Goal: Task Accomplishment & Management: Manage account settings

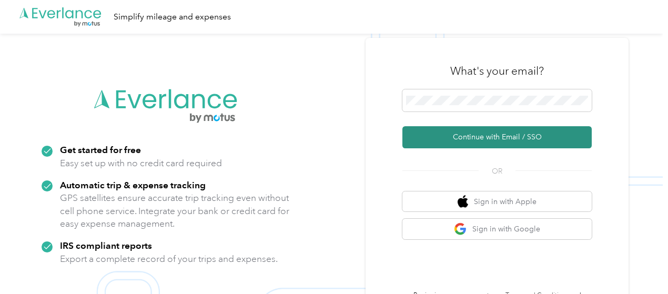
click at [518, 141] on button "Continue with Email / SSO" at bounding box center [496, 137] width 189 height 22
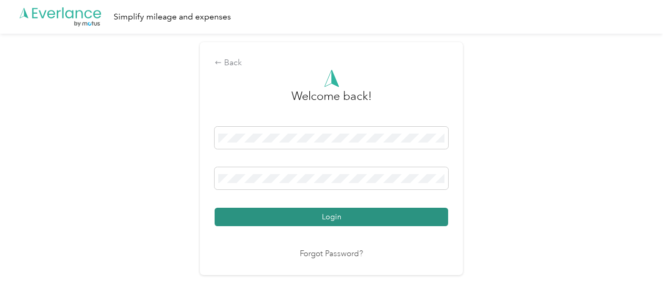
click at [349, 221] on button "Login" at bounding box center [330, 217] width 233 height 18
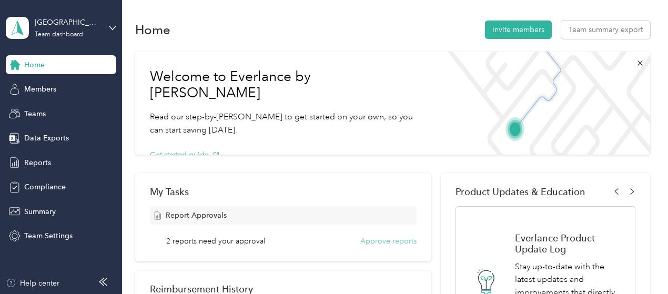
click at [376, 241] on button "Approve reports" at bounding box center [388, 241] width 56 height 11
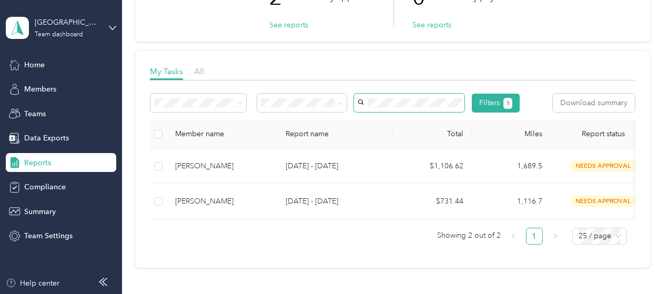
scroll to position [105, 0]
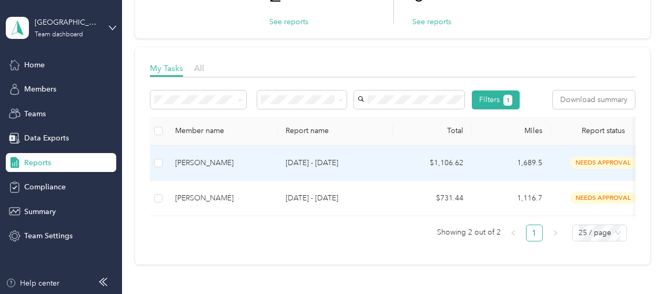
click at [243, 169] on div "[PERSON_NAME]" at bounding box center [222, 163] width 94 height 12
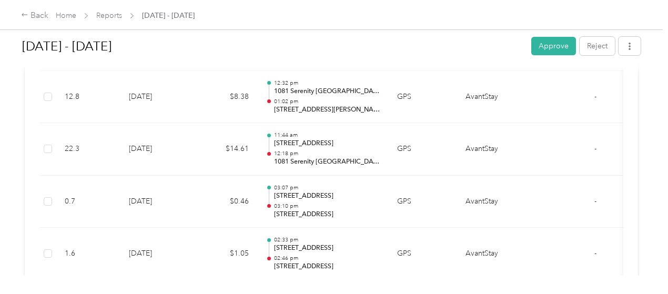
scroll to position [526, 0]
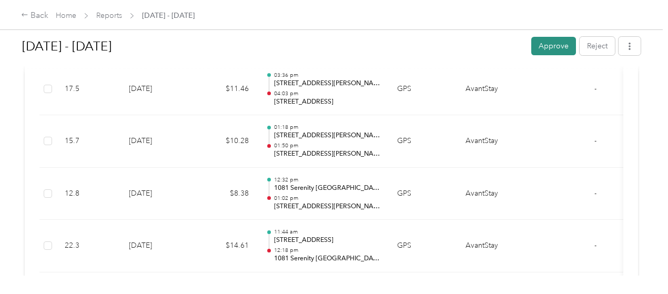
click at [546, 52] on button "Approve" at bounding box center [553, 46] width 45 height 18
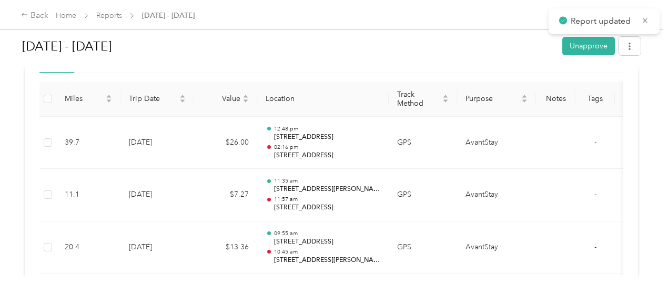
scroll to position [0, 0]
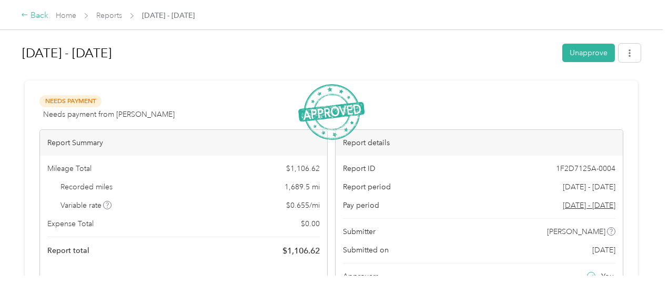
click at [42, 18] on div "Back" at bounding box center [34, 15] width 27 height 13
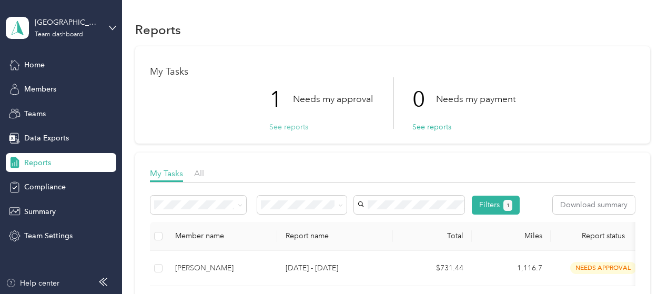
click at [288, 126] on button "See reports" at bounding box center [288, 126] width 39 height 11
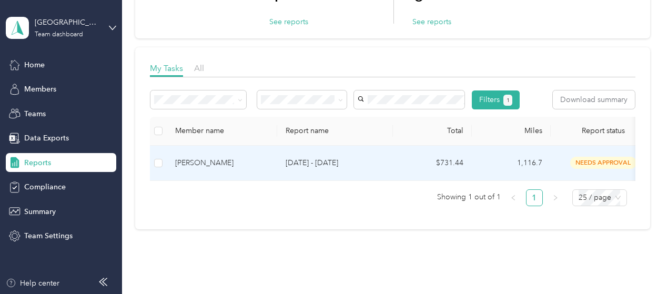
click at [364, 181] on td "[DATE] - [DATE]" at bounding box center [335, 163] width 116 height 35
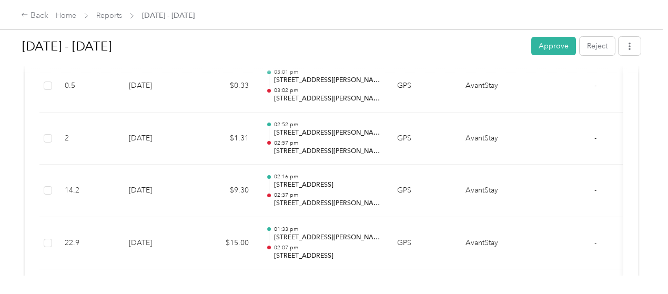
scroll to position [368, 0]
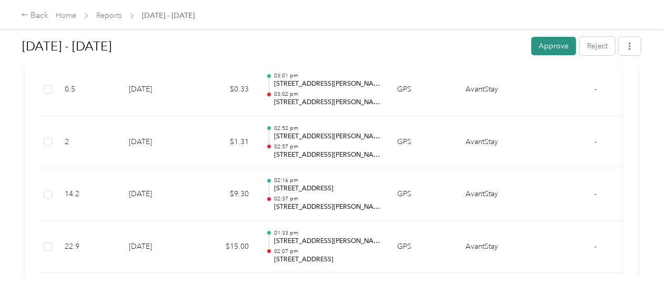
click at [543, 45] on button "Approve" at bounding box center [553, 46] width 45 height 18
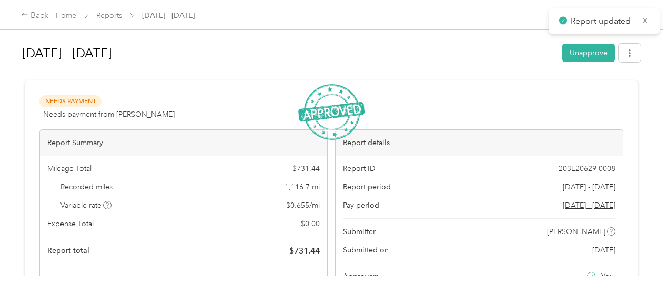
scroll to position [0, 0]
click at [27, 13] on icon at bounding box center [24, 14] width 7 height 7
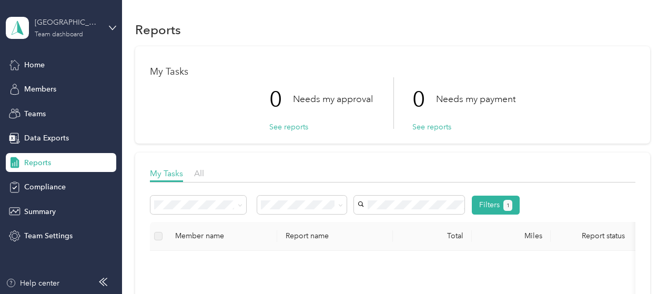
click at [80, 36] on div "Team dashboard" at bounding box center [59, 35] width 48 height 6
click at [59, 111] on div "Personal dashboard" at bounding box center [48, 110] width 66 height 11
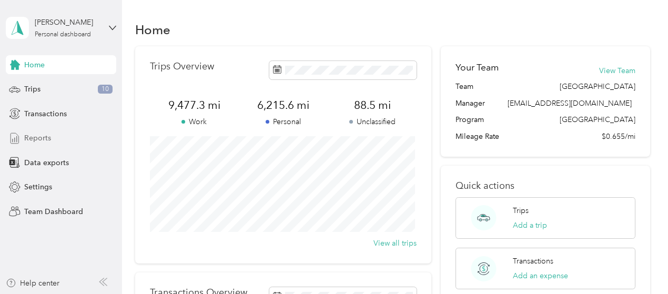
click at [47, 132] on span "Reports" at bounding box center [37, 137] width 27 height 11
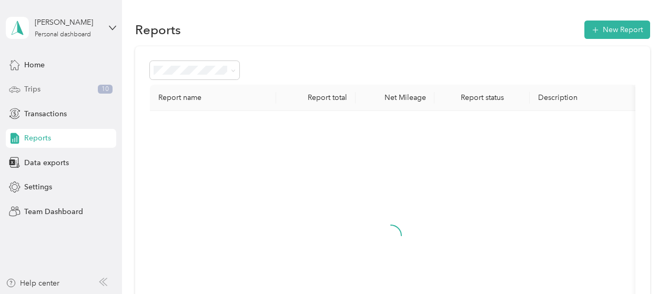
click at [67, 92] on div "Trips 10" at bounding box center [61, 89] width 110 height 19
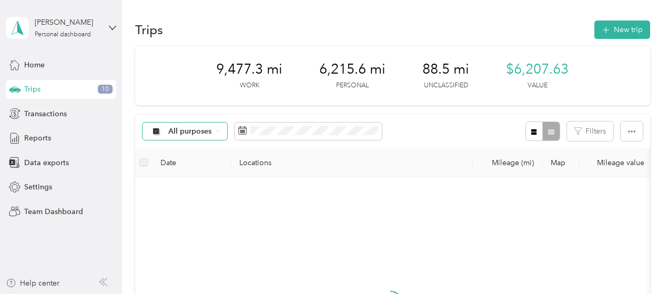
click at [211, 133] on span "All purposes" at bounding box center [190, 131] width 44 height 7
click at [189, 171] on li "Unclassified" at bounding box center [184, 168] width 84 height 18
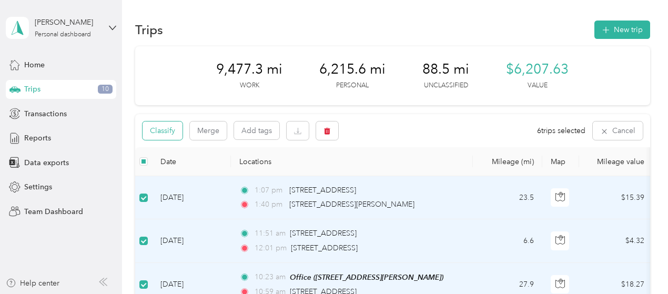
click at [156, 127] on button "Classify" at bounding box center [162, 130] width 40 height 18
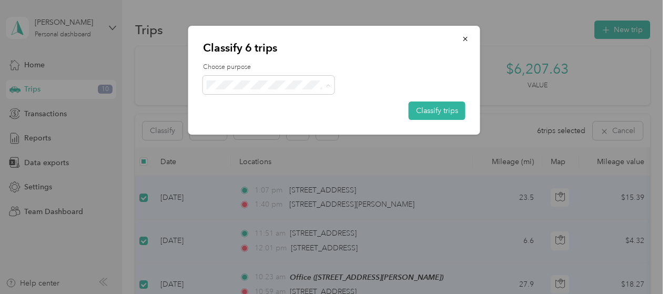
click at [245, 108] on li "AvantStay" at bounding box center [268, 104] width 131 height 18
click at [424, 109] on button "Classify trips" at bounding box center [436, 110] width 57 height 18
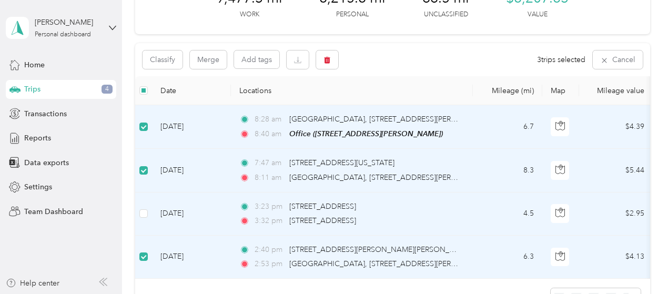
scroll to position [52, 0]
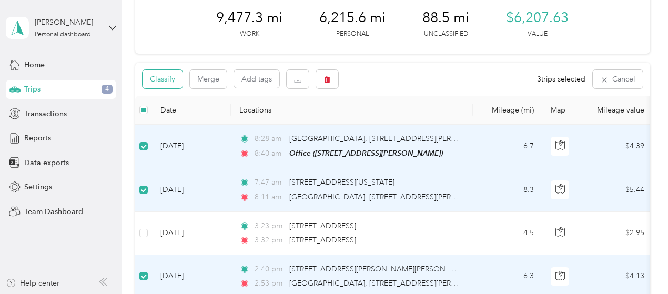
click at [172, 71] on button "Classify" at bounding box center [162, 79] width 40 height 18
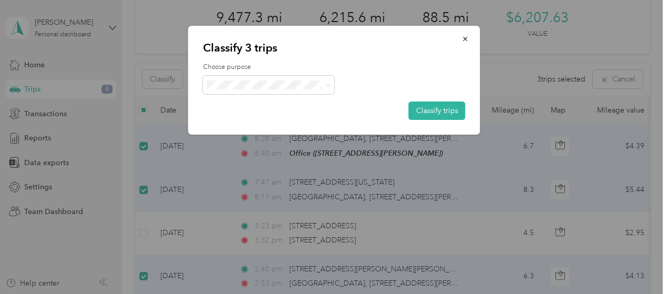
click at [241, 118] on span "Personal" at bounding box center [278, 122] width 98 height 11
click at [431, 111] on button "Classify trips" at bounding box center [436, 110] width 57 height 18
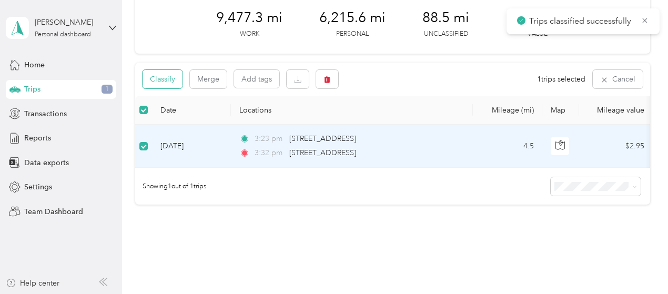
click at [180, 80] on button "Classify" at bounding box center [162, 79] width 40 height 18
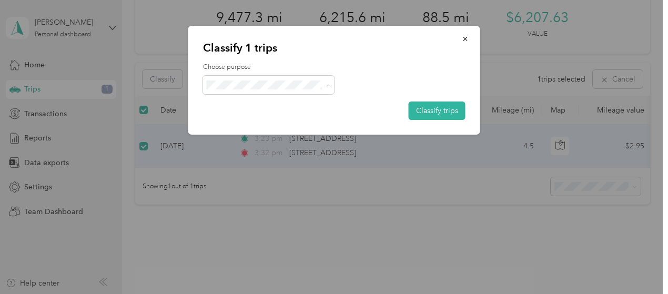
click at [262, 104] on span "AvantStay" at bounding box center [278, 104] width 98 height 11
click at [423, 105] on button "Classify trips" at bounding box center [436, 110] width 57 height 18
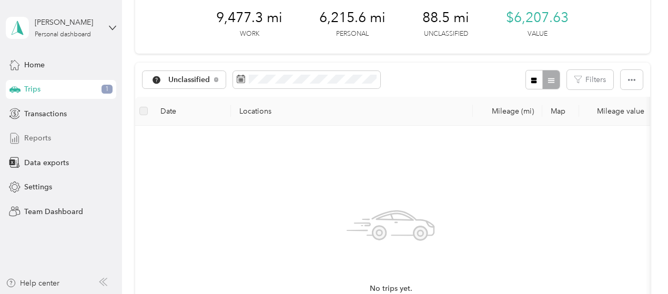
click at [37, 135] on span "Reports" at bounding box center [37, 137] width 27 height 11
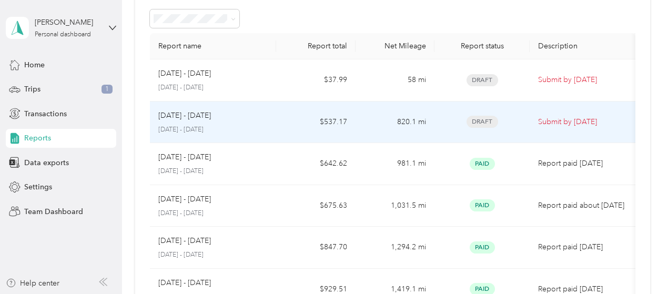
click at [269, 127] on td "[DATE] - [DATE] [DATE] - [DATE]" at bounding box center [213, 122] width 127 height 42
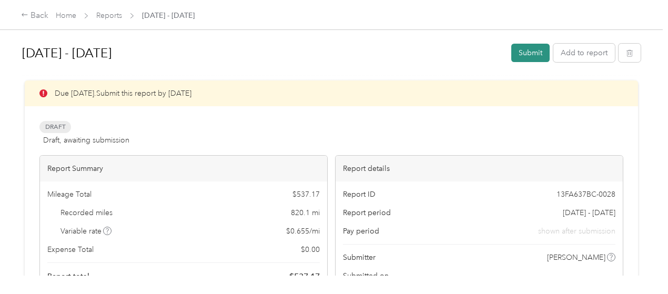
click at [527, 59] on button "Submit" at bounding box center [530, 53] width 38 height 18
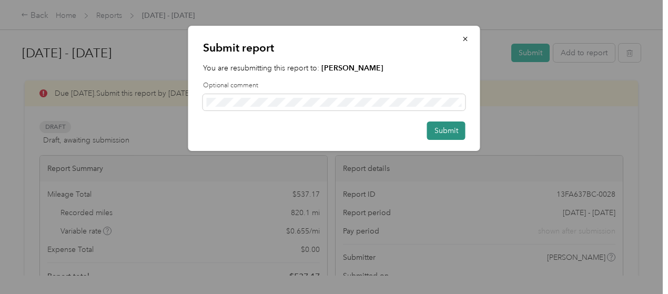
click at [447, 132] on button "Submit" at bounding box center [446, 130] width 38 height 18
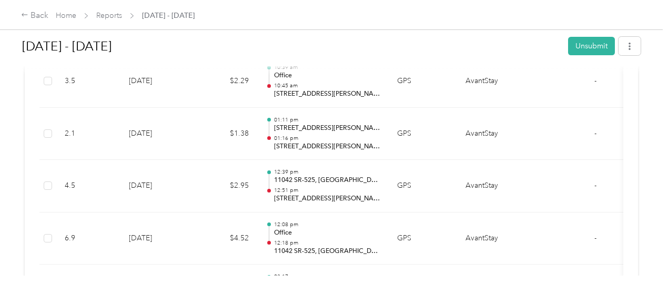
scroll to position [631, 0]
